Goal: Task Accomplishment & Management: Manage account settings

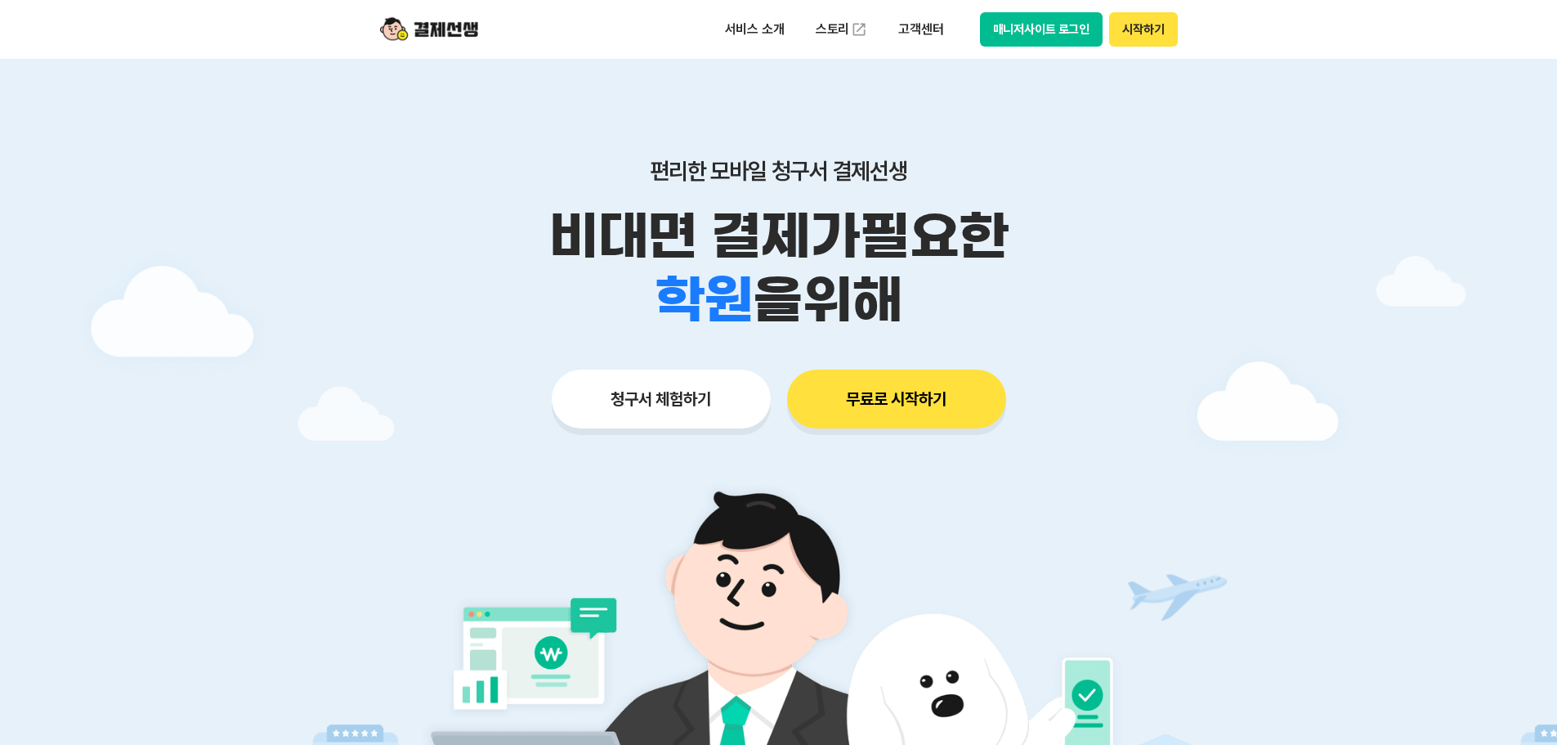
click at [1046, 29] on button "매니저사이트 로그인" at bounding box center [1041, 29] width 123 height 34
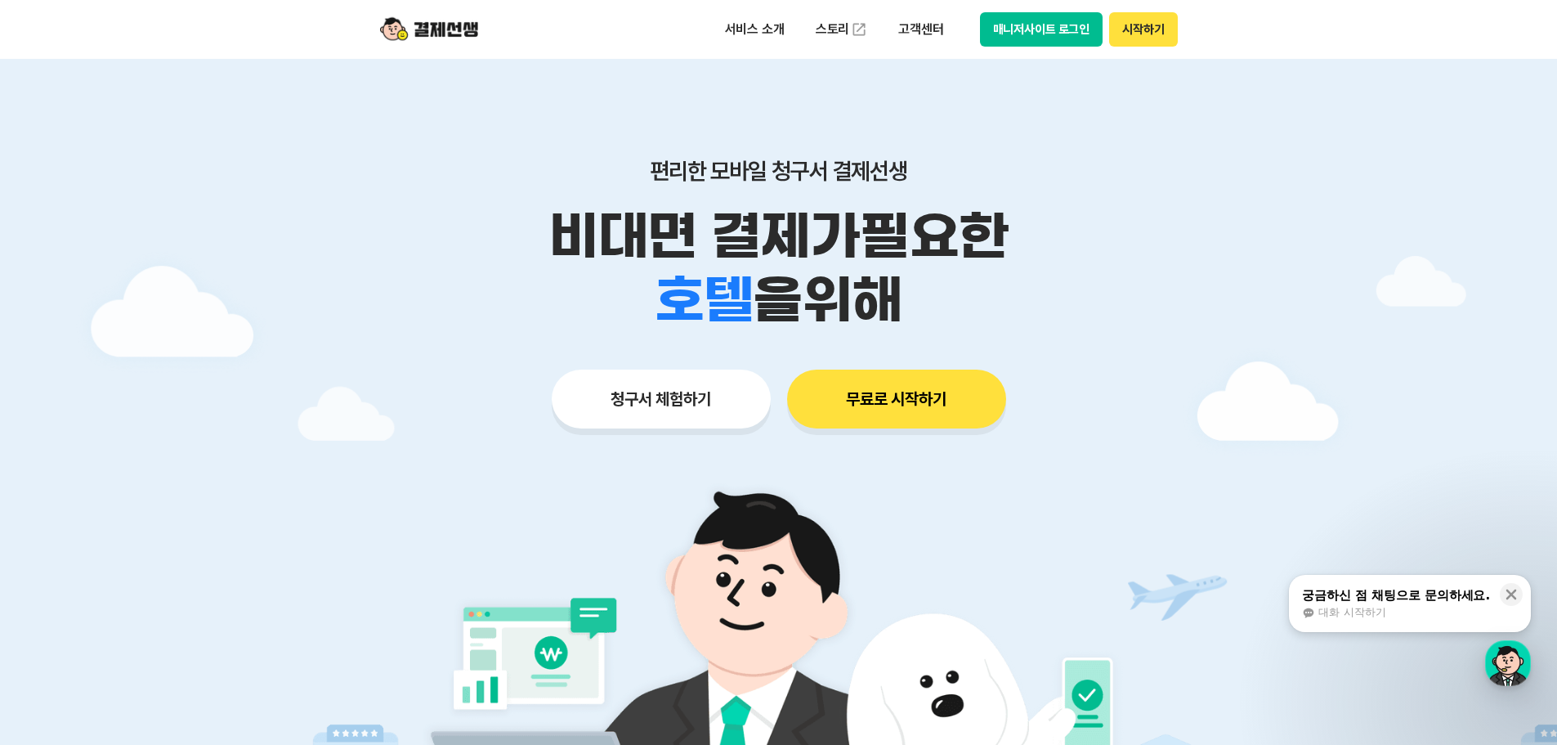
click at [1056, 31] on button "매니저사이트 로그인" at bounding box center [1041, 29] width 123 height 34
click at [1043, 29] on button "매니저사이트 로그인" at bounding box center [1041, 29] width 123 height 34
click at [1026, 34] on button "매니저사이트 로그인" at bounding box center [1041, 29] width 123 height 34
click at [1330, 43] on header "서비스 소개 스토리 고객센터 매니저사이트 로그인 시작하기" at bounding box center [778, 29] width 1557 height 59
click at [1018, 34] on button "매니저사이트 로그인" at bounding box center [1041, 29] width 123 height 34
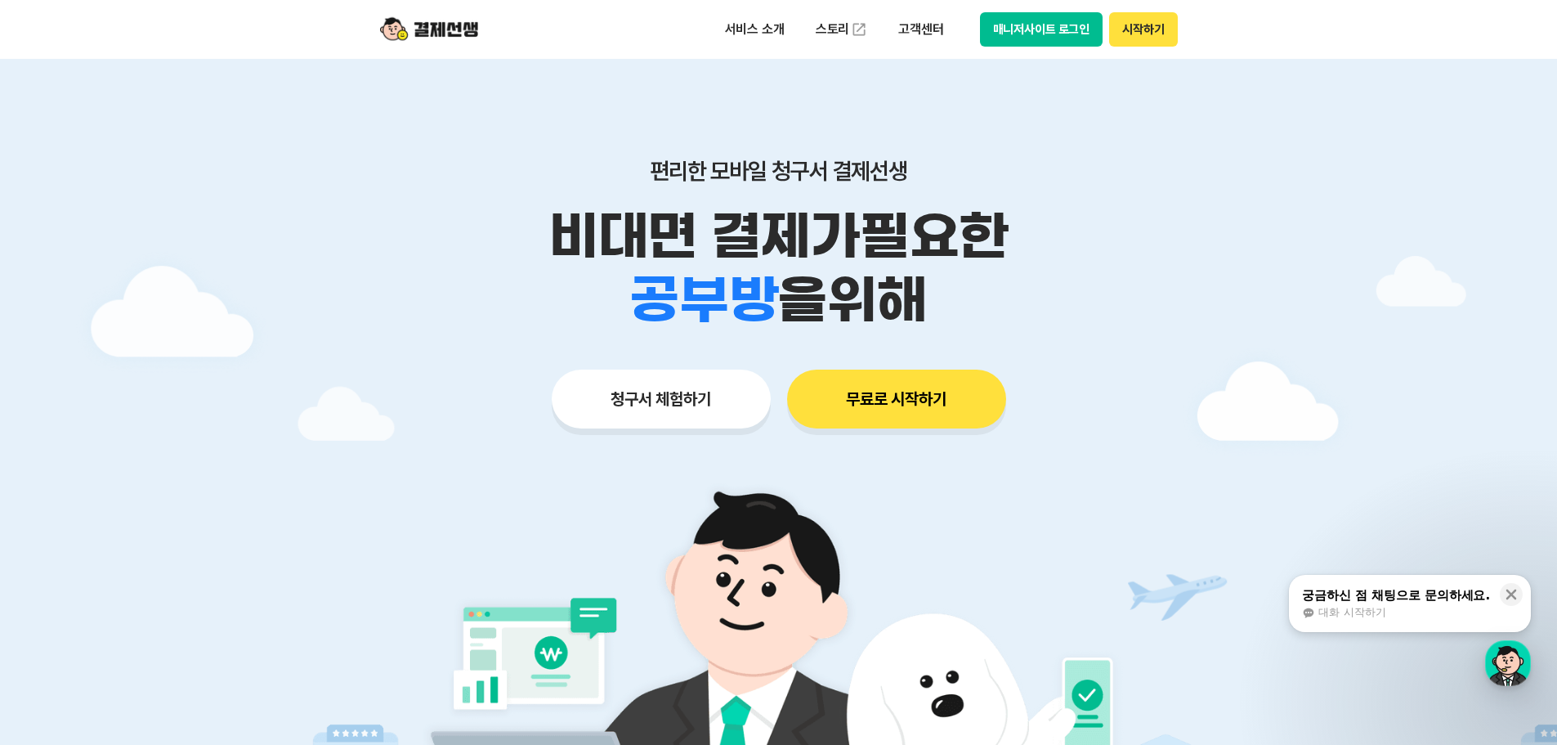
click at [1310, 37] on header "서비스 소개 스토리 고객센터 매니저사이트 로그인 시작하기" at bounding box center [778, 29] width 1557 height 59
click at [1059, 24] on button "매니저사이트 로그인" at bounding box center [1041, 29] width 123 height 34
